Goal: Navigation & Orientation: Understand site structure

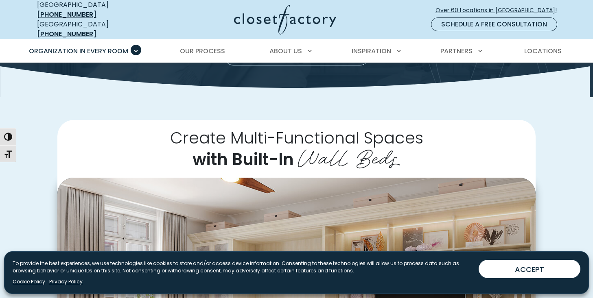
scroll to position [113, 0]
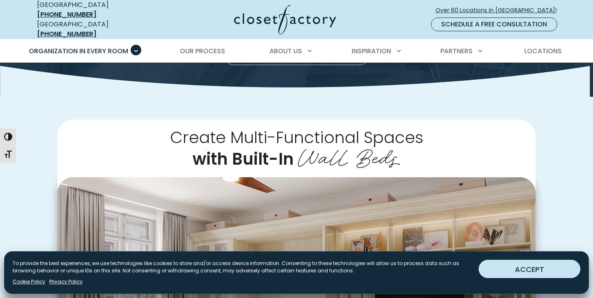
click at [532, 272] on button "ACCEPT" at bounding box center [530, 269] width 102 height 18
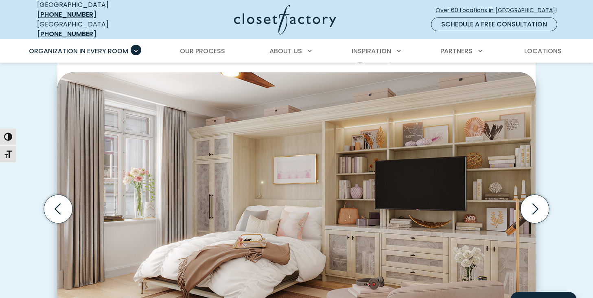
scroll to position [218, 0]
click at [325, 170] on img "Thumbnail Gallery" at bounding box center [296, 197] width 478 height 250
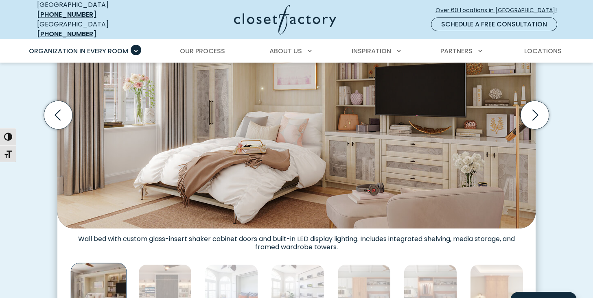
scroll to position [320, 0]
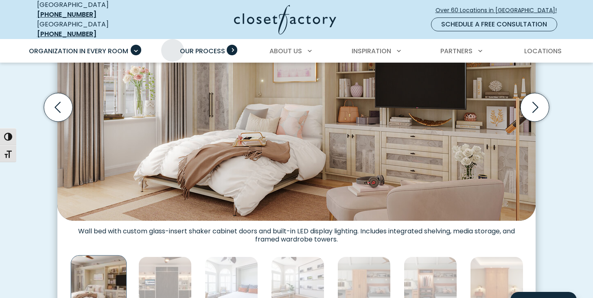
click at [173, 40] on link "Our Process" at bounding box center [202, 51] width 61 height 23
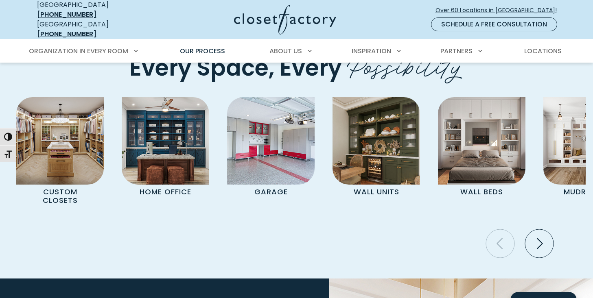
scroll to position [1661, 0]
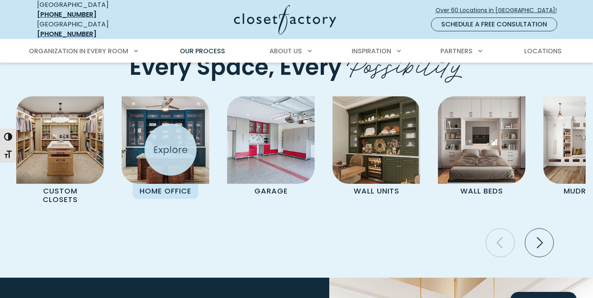
click at [171, 150] on img "Pages Gallery" at bounding box center [166, 141] width 88 height 88
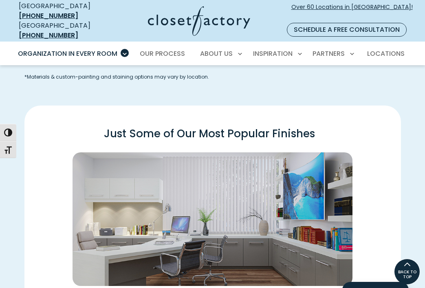
scroll to position [987, 0]
